Goal: Transaction & Acquisition: Subscribe to service/newsletter

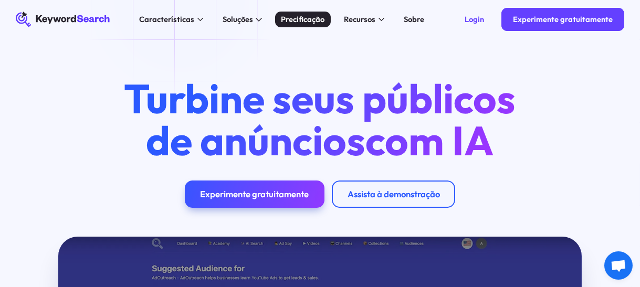
click at [305, 20] on div "Precificação" at bounding box center [303, 20] width 44 height 12
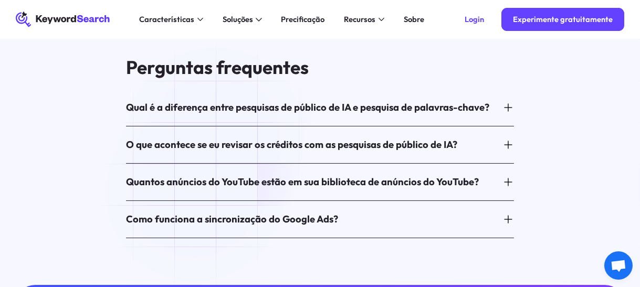
scroll to position [263, 0]
